Goal: Entertainment & Leisure: Consume media (video, audio)

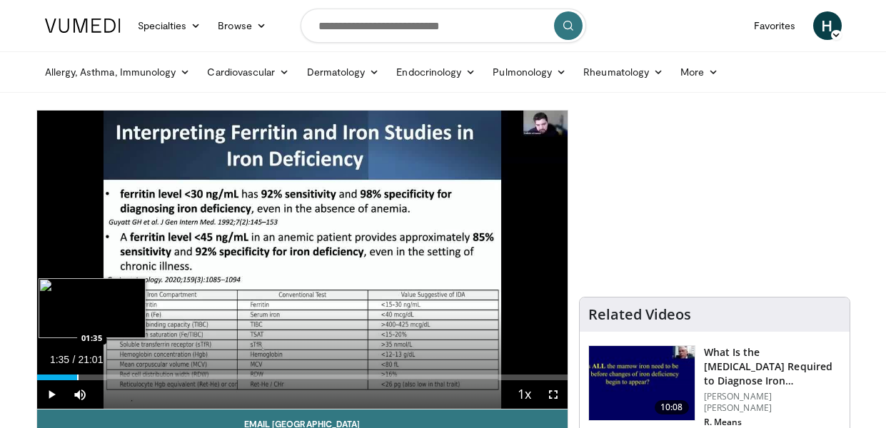
click at [77, 377] on div "Progress Bar" at bounding box center [77, 378] width 1 height 6
click at [48, 373] on div "Loaded : 14.16% 00:27 00:27" at bounding box center [302, 374] width 530 height 14
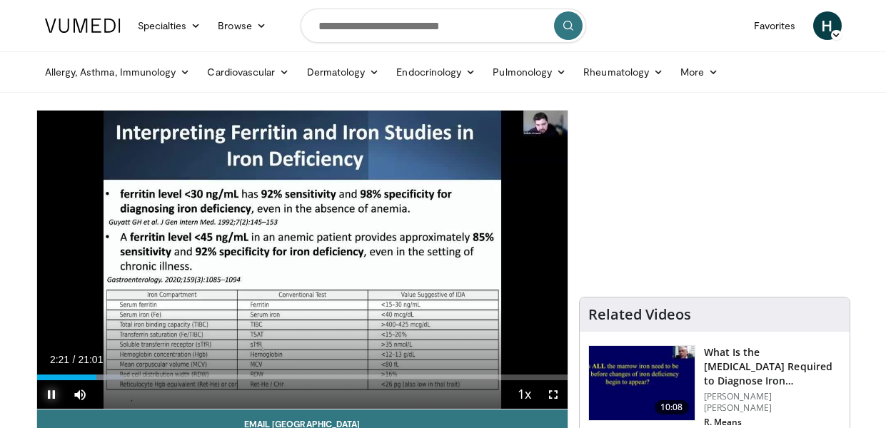
click at [49, 392] on span "Video Player" at bounding box center [51, 394] width 29 height 29
